Goal: Transaction & Acquisition: Book appointment/travel/reservation

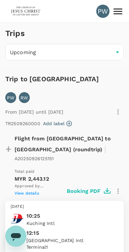
click at [120, 9] on icon at bounding box center [117, 11] width 9 height 6
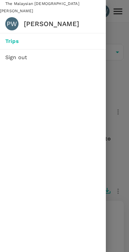
click at [114, 25] on div at bounding box center [64, 126] width 129 height 252
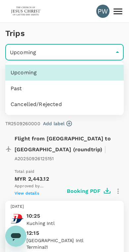
click at [118, 50] on div at bounding box center [64, 126] width 129 height 252
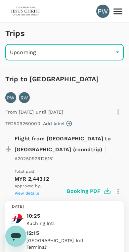
click at [25, 13] on img at bounding box center [26, 11] width 30 height 15
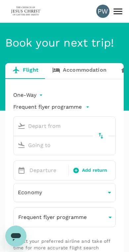
click at [40, 124] on input "text" at bounding box center [58, 126] width 87 height 10
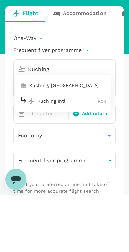
click at [60, 139] on p "Kuching, [GEOGRAPHIC_DATA]" at bounding box center [67, 142] width 77 height 7
type input "Kuching"
type input "Kuching, [GEOGRAPHIC_DATA] (any)"
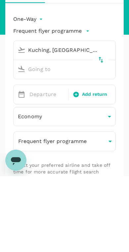
click at [43, 167] on p "Departure" at bounding box center [46, 171] width 35 height 8
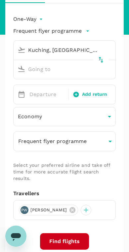
click at [44, 69] on input "text" at bounding box center [58, 69] width 87 height 10
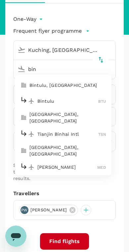
click at [68, 83] on p "Bintulu, [GEOGRAPHIC_DATA]" at bounding box center [67, 85] width 77 height 7
type input "Bintulu, [GEOGRAPHIC_DATA] (any)"
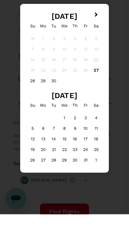
click at [75, 151] on div "2" at bounding box center [75, 156] width 11 height 11
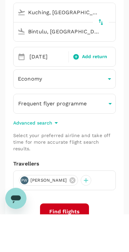
scroll to position [114, 0]
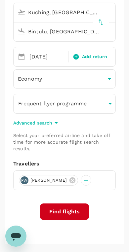
click at [94, 55] on span "Add return" at bounding box center [94, 56] width 25 height 7
type input "roundtrip"
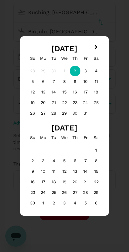
click at [88, 69] on div "3" at bounding box center [85, 71] width 11 height 11
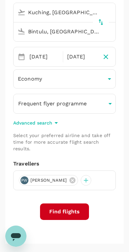
click at [106, 78] on body "PW Book your next trip! Flight Accommodation Long stay Car rental Train Concier…" at bounding box center [64, 89] width 129 height 407
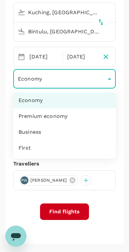
click at [109, 78] on div at bounding box center [64, 126] width 129 height 252
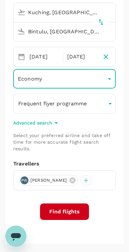
click at [74, 208] on button "Find flights" at bounding box center [64, 212] width 49 height 17
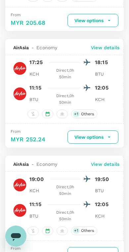
scroll to position [1464, 0]
